Goal: Task Accomplishment & Management: Use online tool/utility

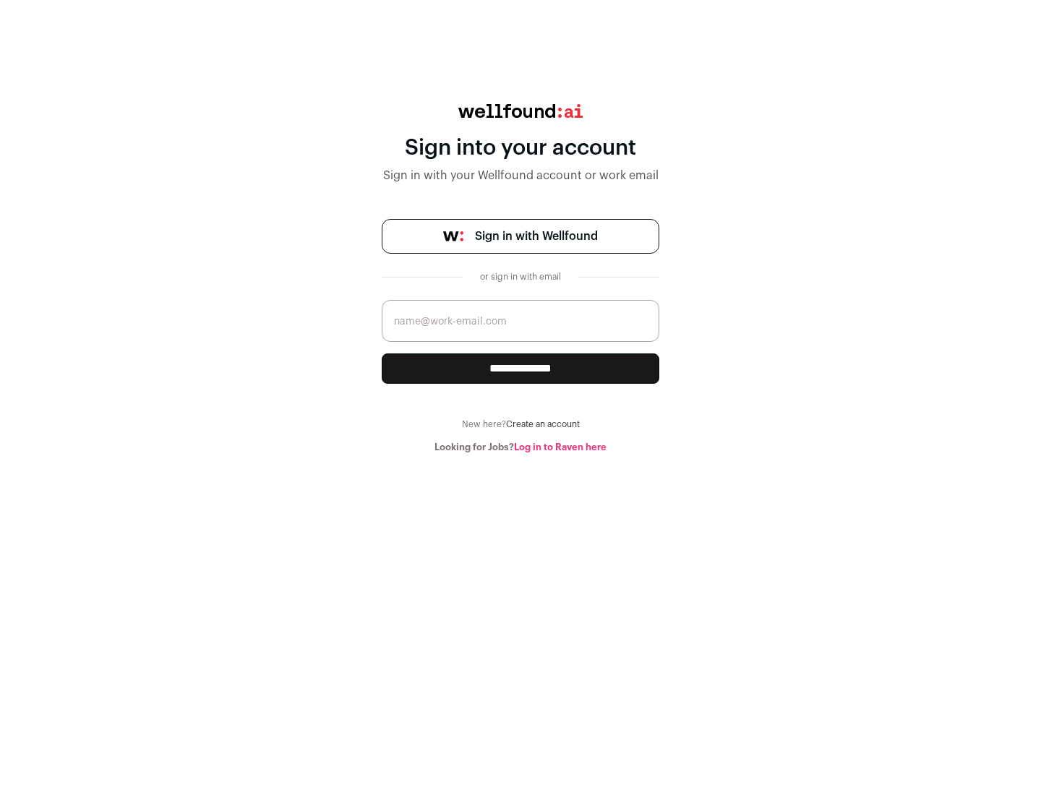
click at [536, 236] on span "Sign in with Wellfound" at bounding box center [536, 236] width 123 height 17
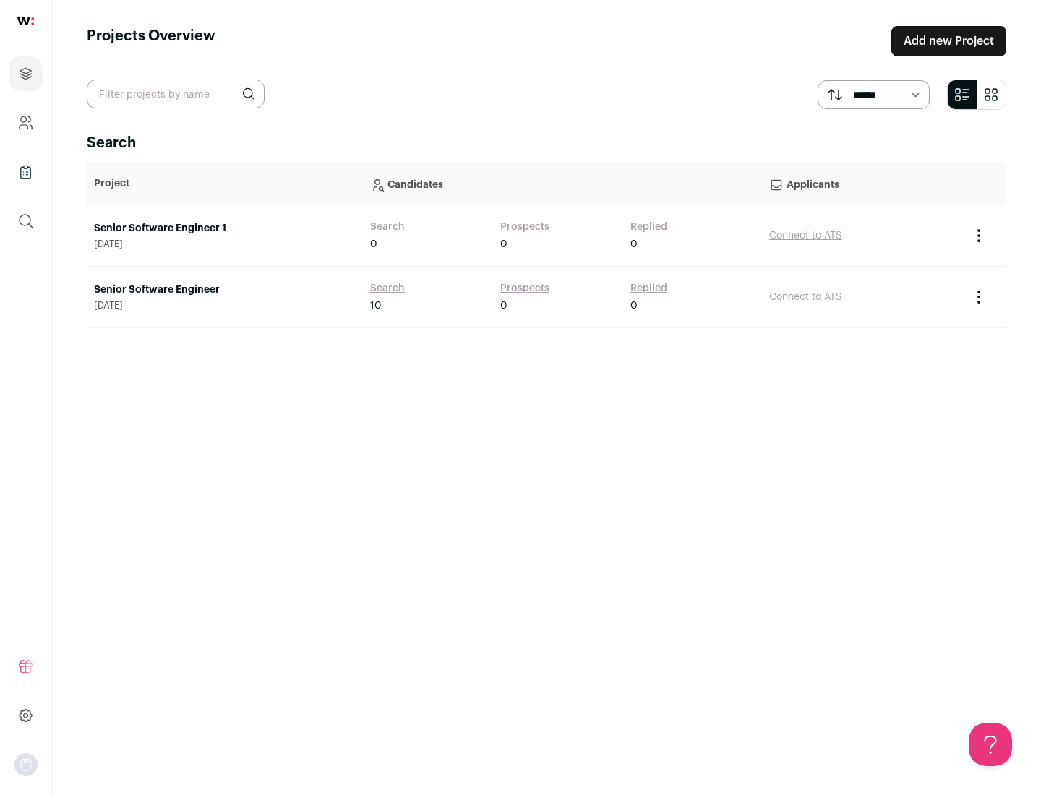
click at [224, 290] on link "Senior Software Engineer" at bounding box center [225, 290] width 262 height 14
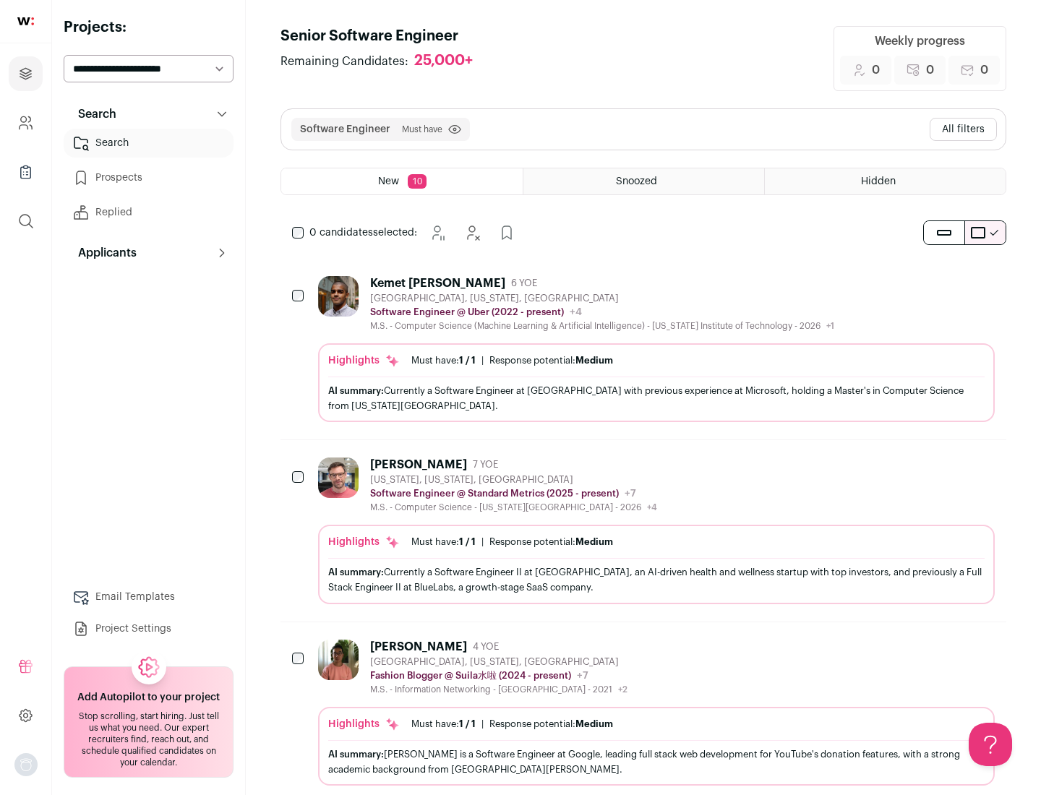
click at [643, 349] on div "Highlights Must have: 1 / 1 How many must haves have been fulfilled? | Response…" at bounding box center [656, 382] width 677 height 79
